Goal: Task Accomplishment & Management: Manage account settings

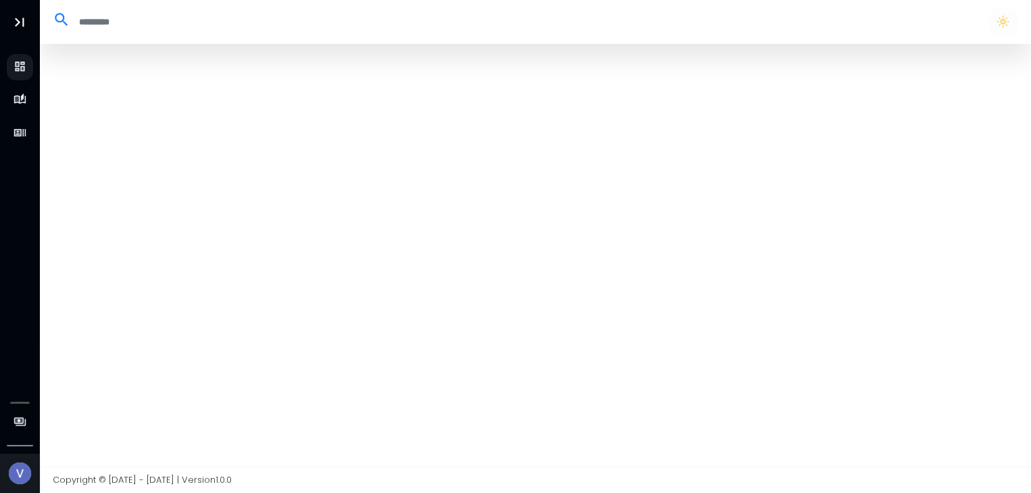
select select "**"
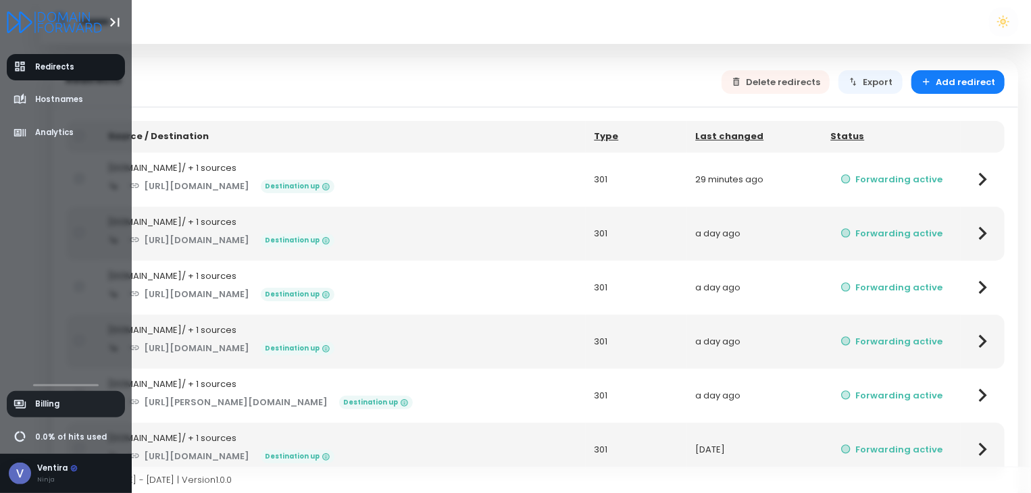
click at [95, 403] on link "Billing" at bounding box center [66, 404] width 119 height 26
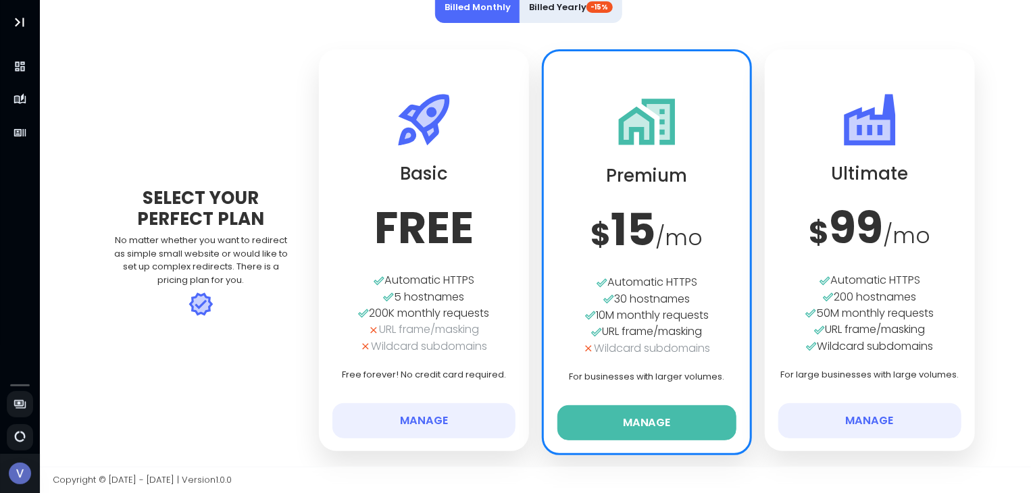
scroll to position [23, 0]
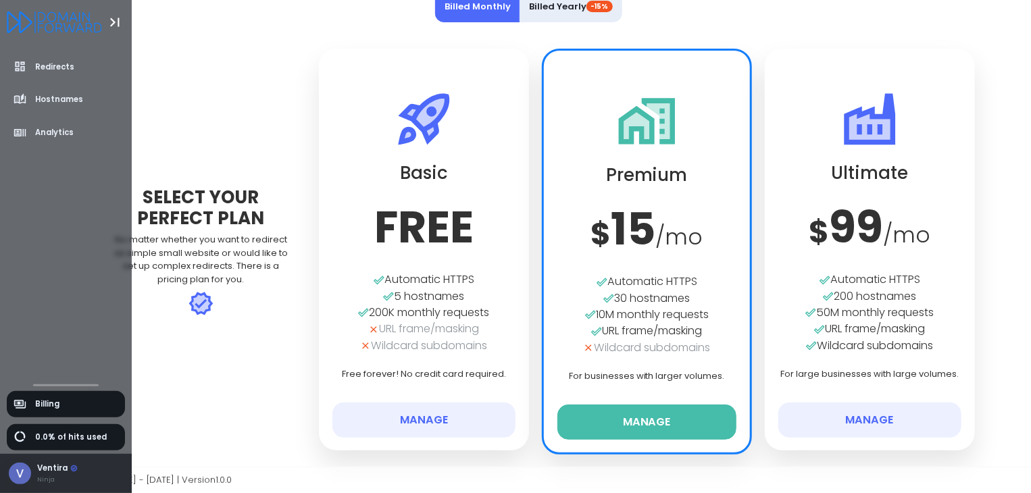
click at [32, 464] on div "Ventira Ninja" at bounding box center [66, 474] width 132 height 40
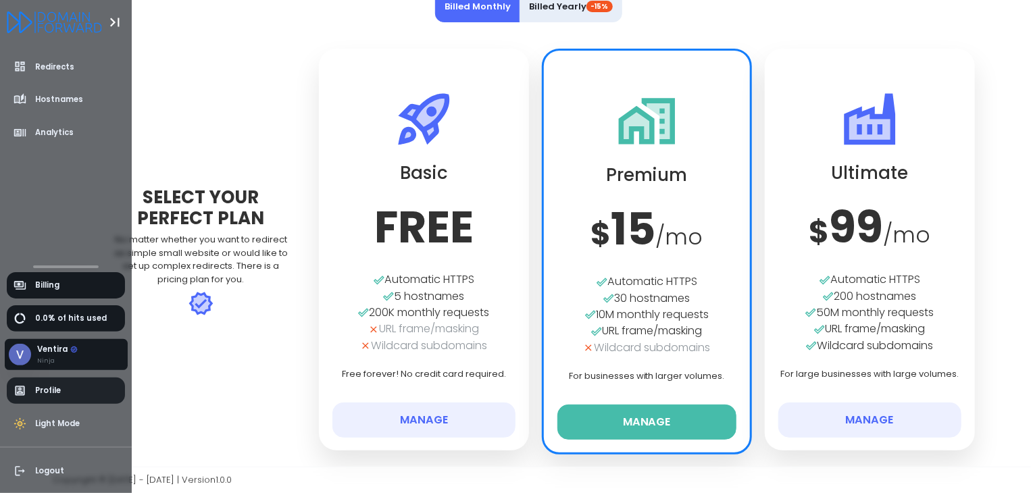
click at [96, 388] on span "Profile" at bounding box center [66, 391] width 119 height 26
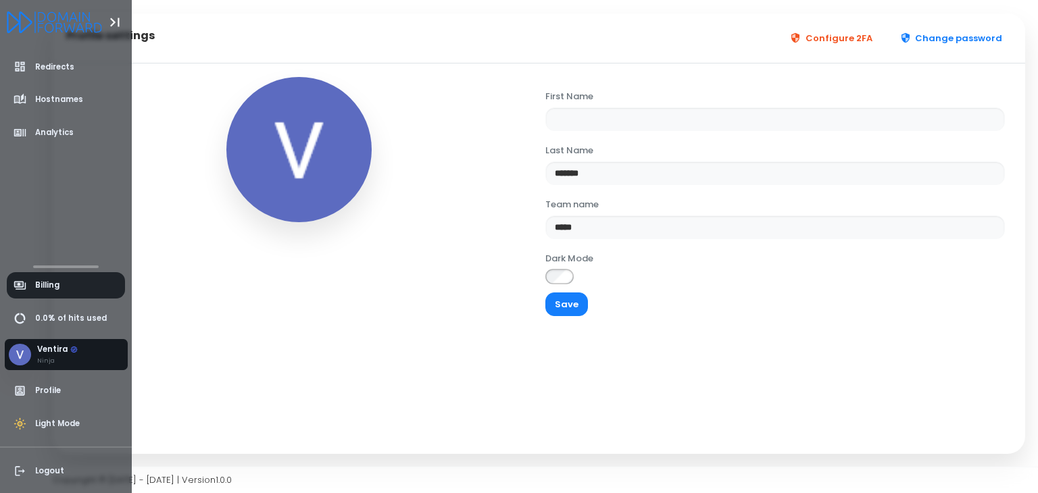
click at [54, 287] on span "Billing" at bounding box center [47, 285] width 24 height 11
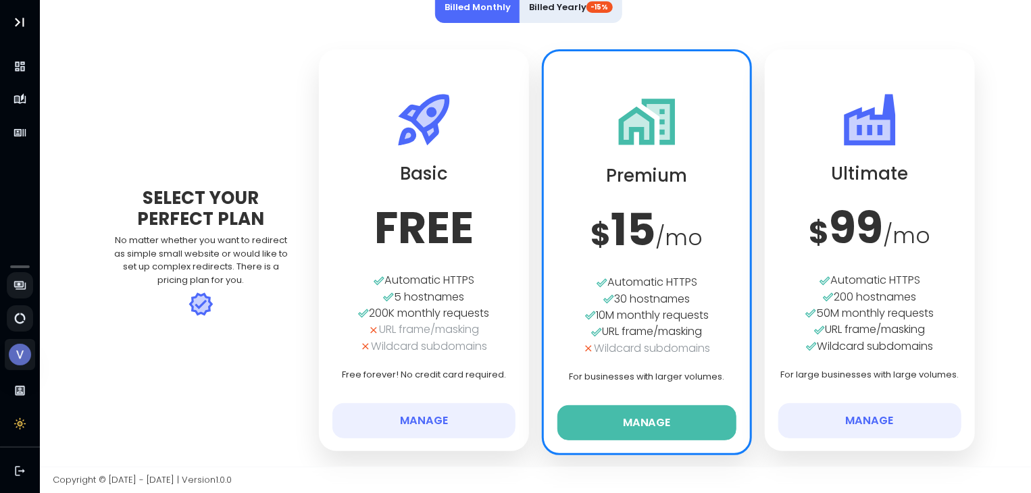
scroll to position [23, 0]
click at [612, 426] on button "Manage" at bounding box center [648, 422] width 180 height 35
